Goal: Information Seeking & Learning: Learn about a topic

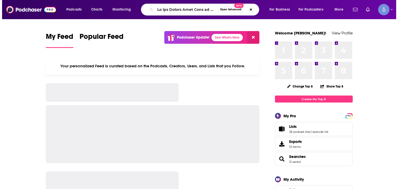
scroll to position [0, 4689]
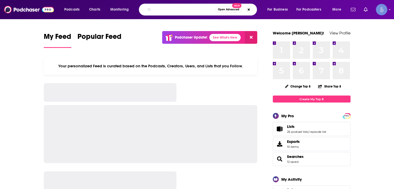
type input "Lo ips Dolors Amet Cons ad e seddoei temp incid utl etdolo mag aliquaeni adm ve…"
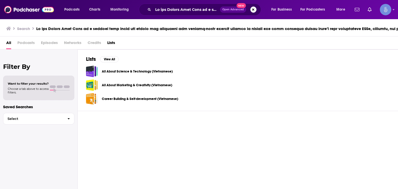
click at [250, 10] on button "Search podcasts, credits, & more..." at bounding box center [253, 9] width 6 height 6
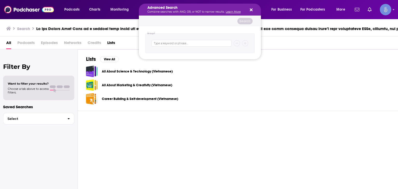
click at [284, 16] on div "Podcasts Charts Monitoring Advanced Search Combine searches with AND, OR, or NO…" at bounding box center [199, 9] width 398 height 19
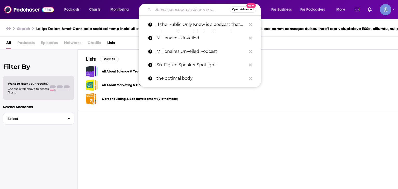
click at [183, 7] on input "Search podcasts, credits, & more..." at bounding box center [191, 9] width 77 height 8
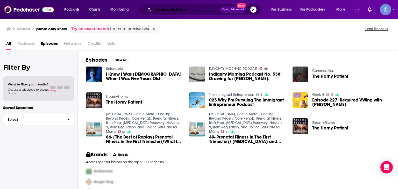
click at [155, 10] on input "pubic only knew" at bounding box center [186, 9] width 67 height 8
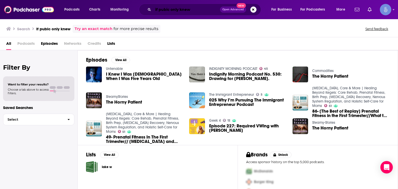
click at [165, 11] on input "if pubic only knew" at bounding box center [186, 9] width 67 height 8
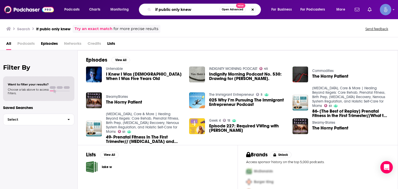
type input "if public only knew"
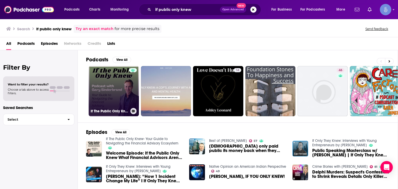
click at [123, 96] on link "If The Public Only Knew- Your Guide to Navigating the Financial Advisory Ecosys…" at bounding box center [114, 91] width 50 height 50
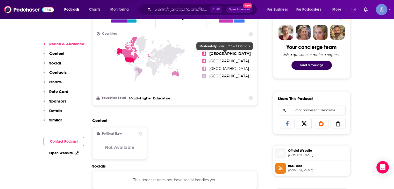
scroll to position [155, 0]
